Goal: Navigation & Orientation: Find specific page/section

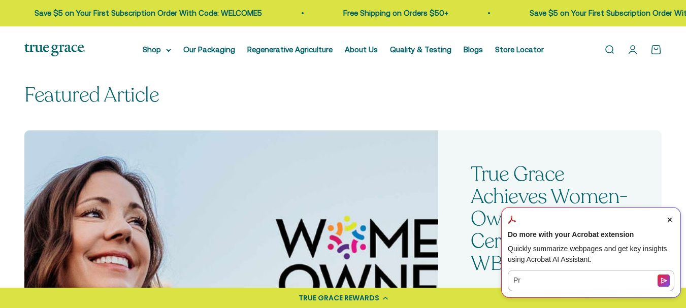
scroll to position [254, 0]
click at [666, 216] on span "Close Acrobat AI Assistant Dialog" at bounding box center [669, 219] width 9 height 9
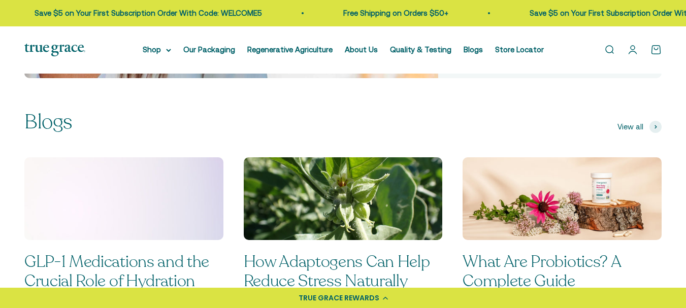
scroll to position [660, 0]
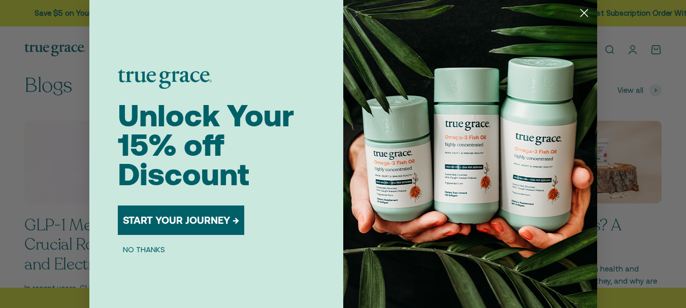
click at [577, 12] on circle "Close dialog" at bounding box center [583, 13] width 17 height 17
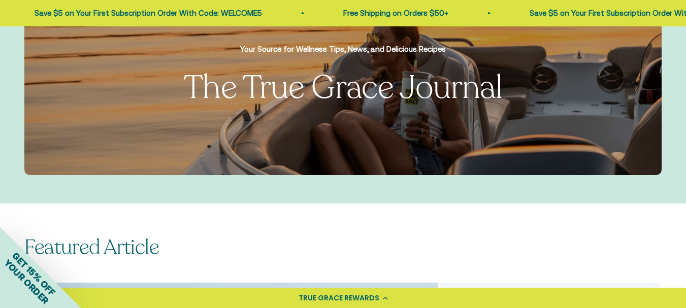
scroll to position [0, 0]
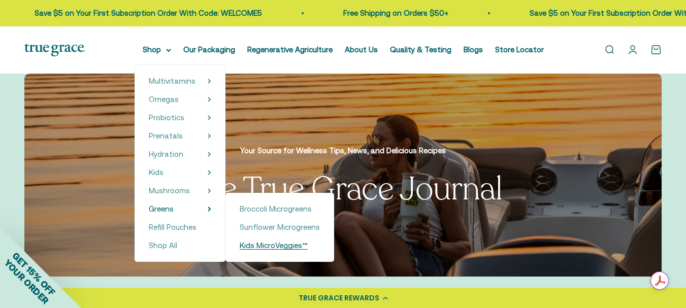
click at [271, 244] on span "Kids MicroVeggies™" at bounding box center [274, 245] width 68 height 9
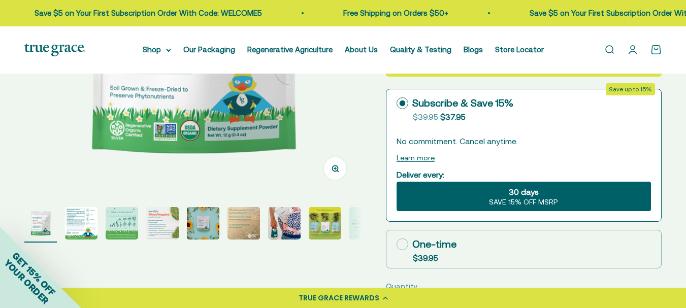
scroll to position [254, 0]
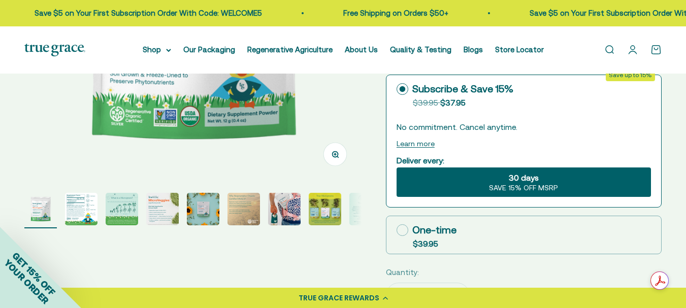
click at [91, 207] on img "Go to item 2" at bounding box center [81, 209] width 32 height 32
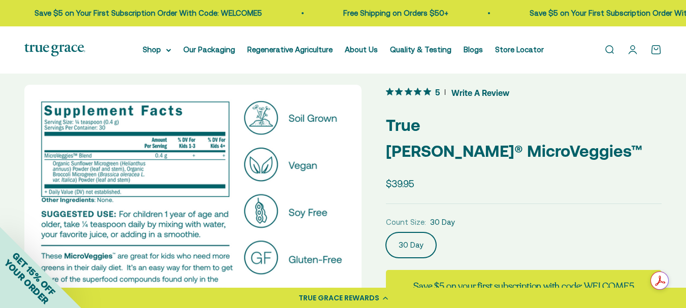
scroll to position [0, 0]
